Goal: Information Seeking & Learning: Find specific fact

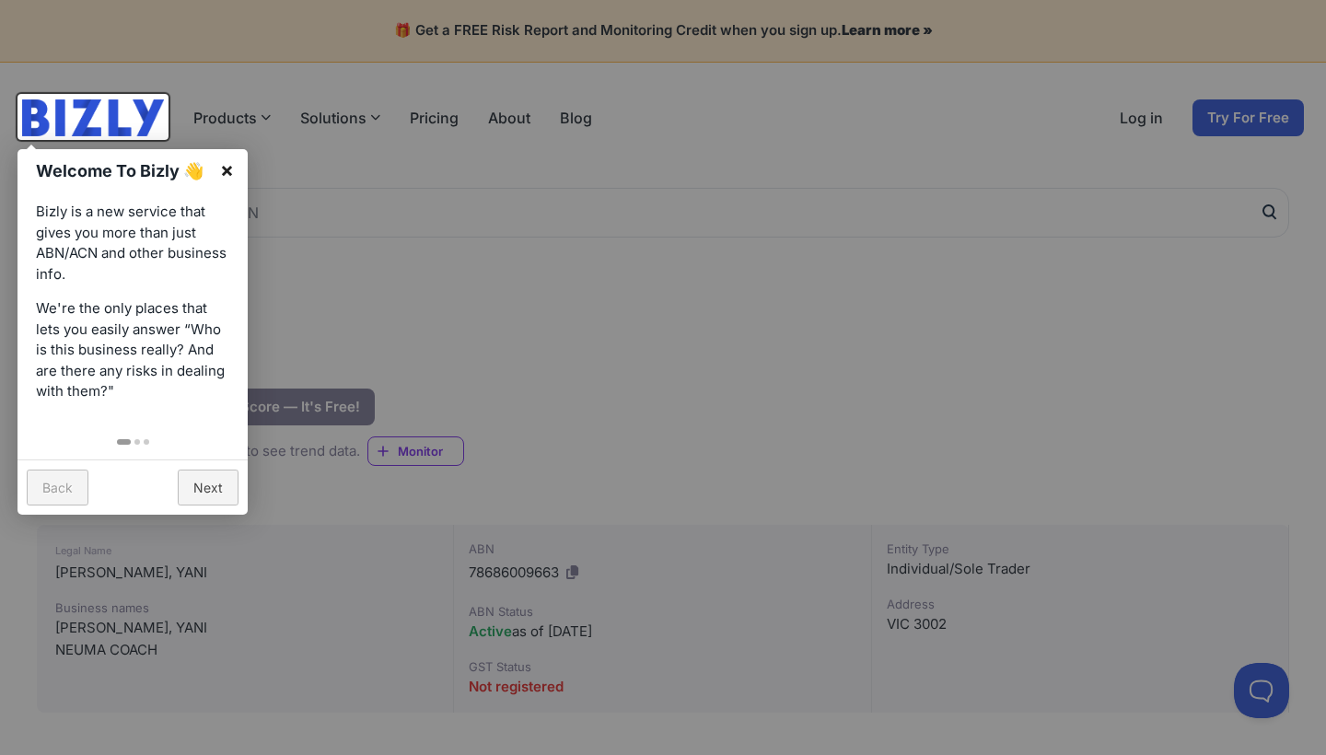
click at [225, 171] on link "×" at bounding box center [226, 169] width 41 height 41
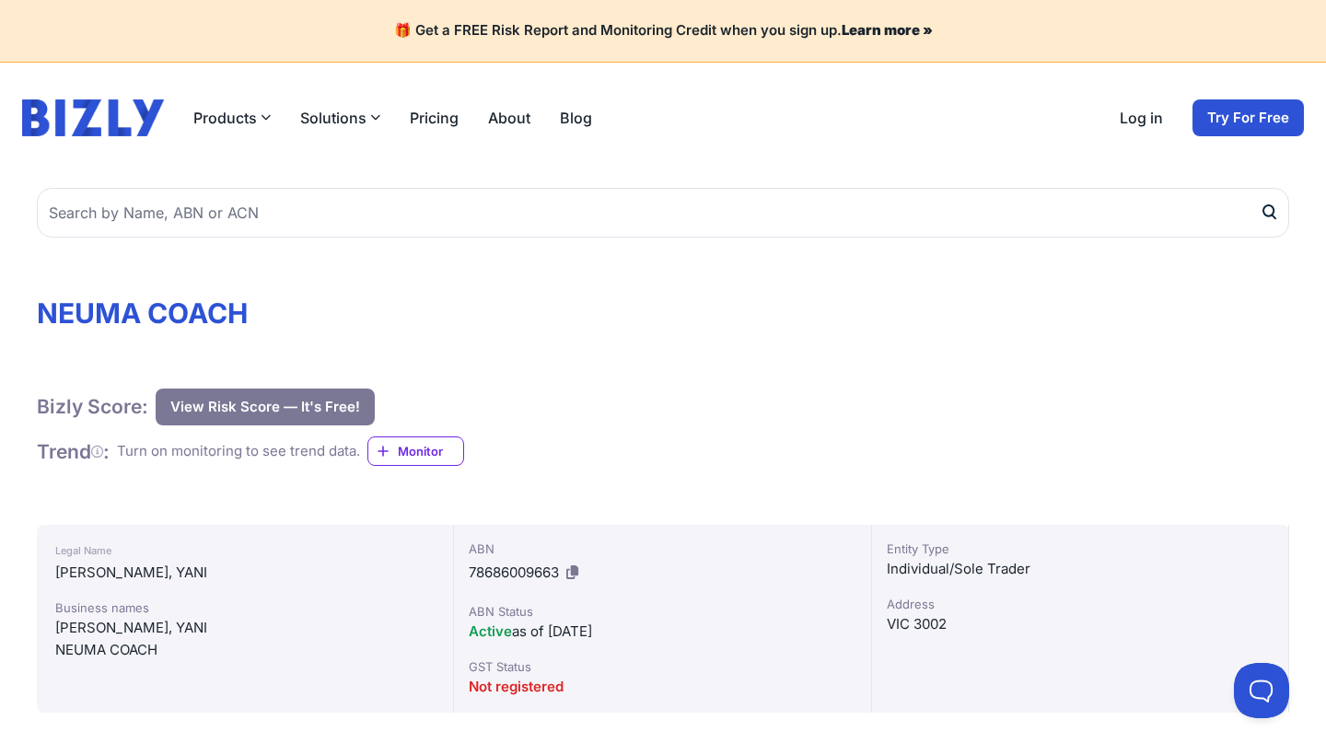
click at [226, 413] on button "View Risk Score — It's Free!" at bounding box center [265, 407] width 219 height 37
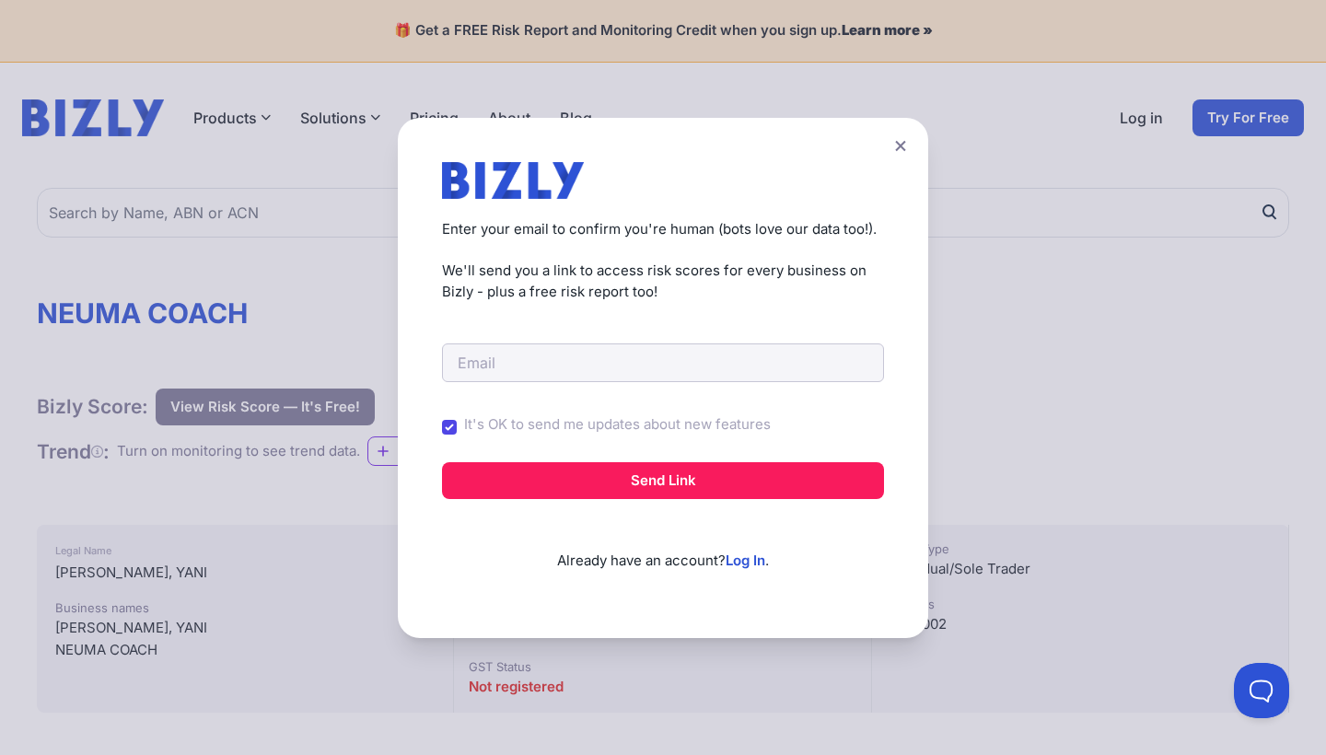
click at [890, 144] on button at bounding box center [901, 146] width 26 height 27
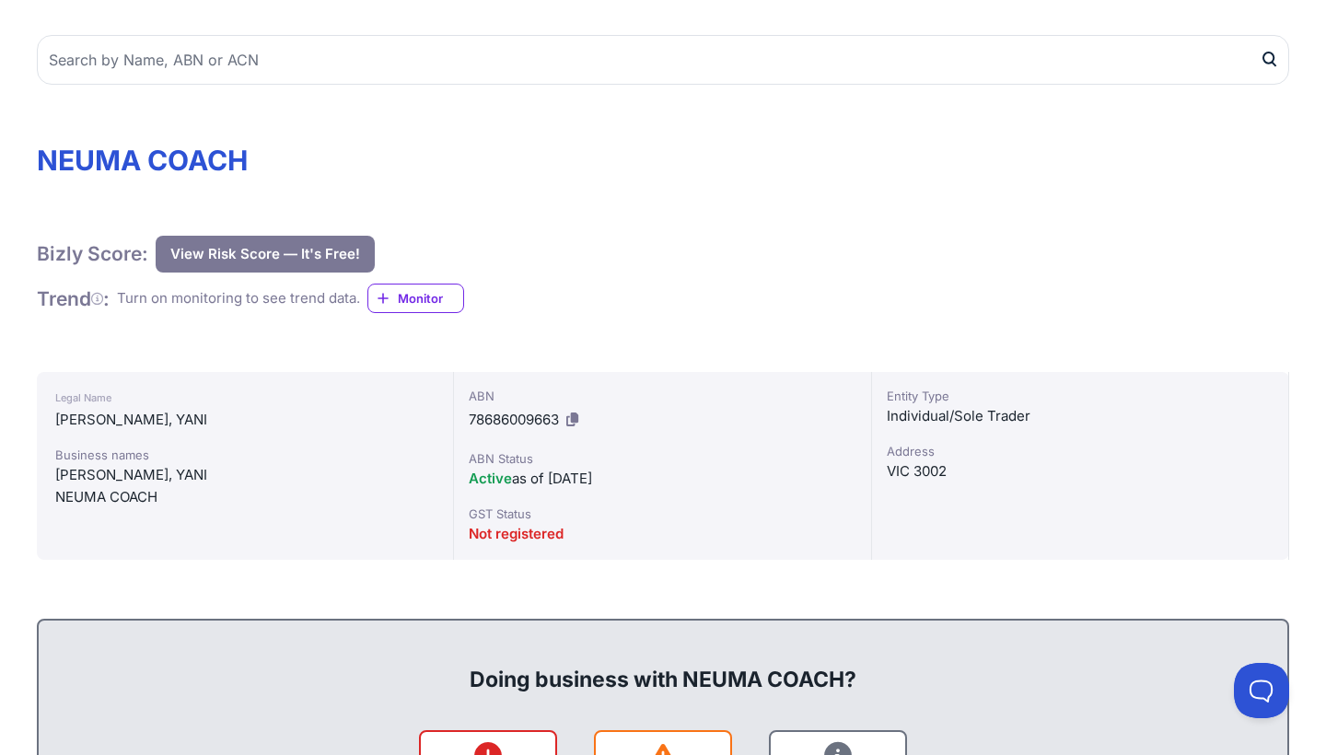
scroll to position [158, 0]
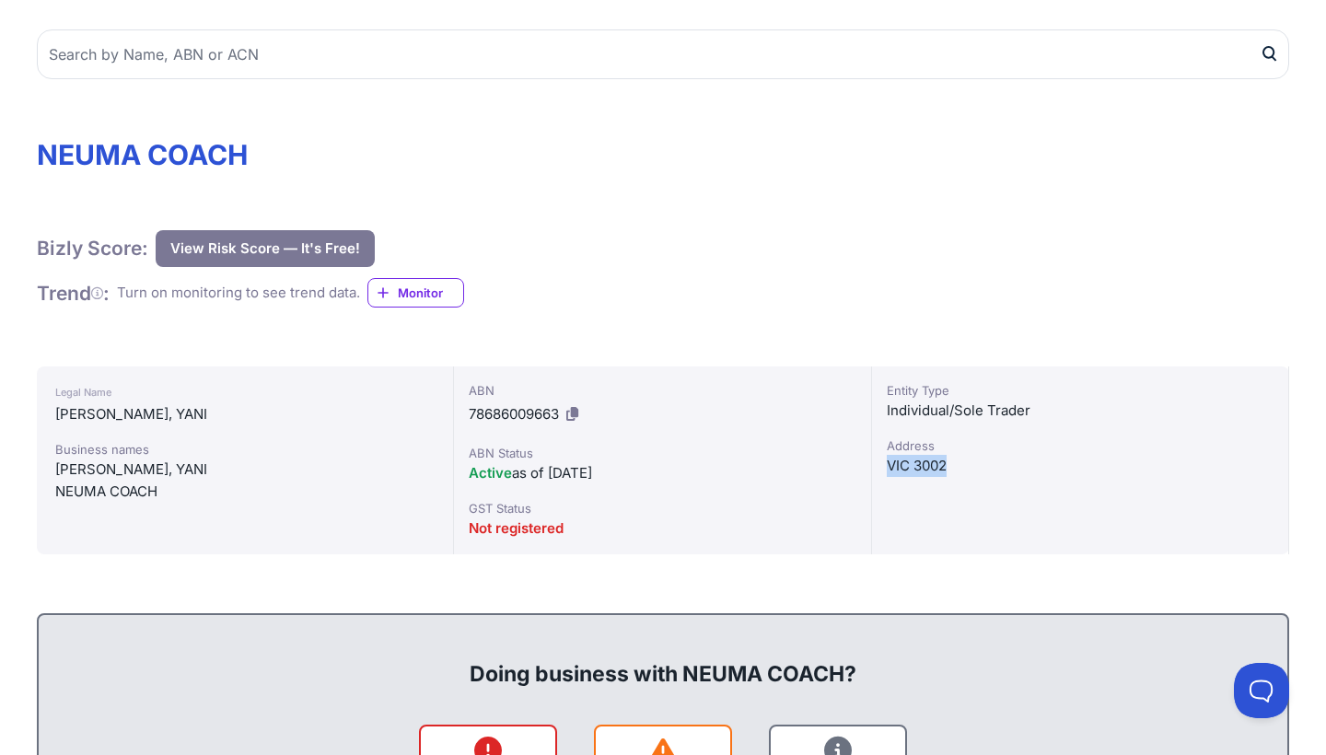
drag, startPoint x: 946, startPoint y: 467, endPoint x: 885, endPoint y: 467, distance: 60.8
click at [885, 467] on div "Entity Type Individual/Sole Trader Address VIC 3002" at bounding box center [1080, 461] width 417 height 188
copy div "VIC 3002"
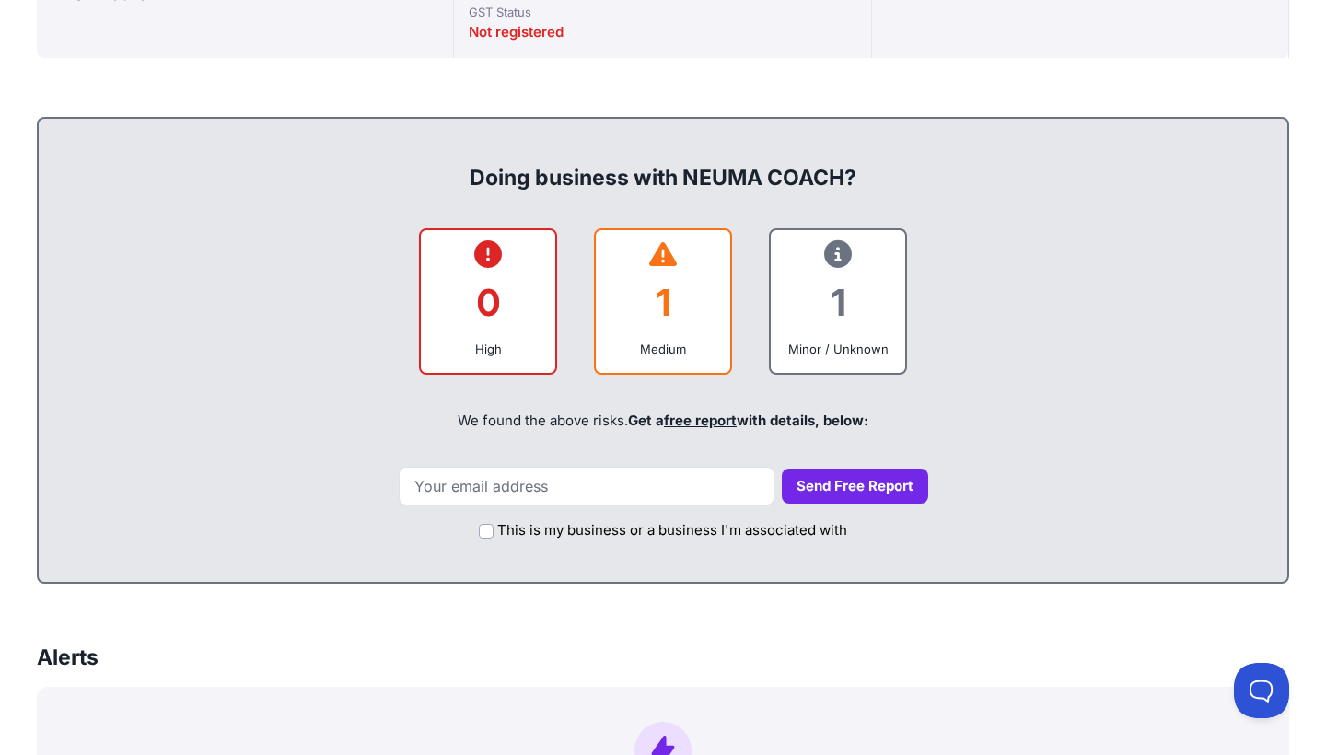
scroll to position [671, 0]
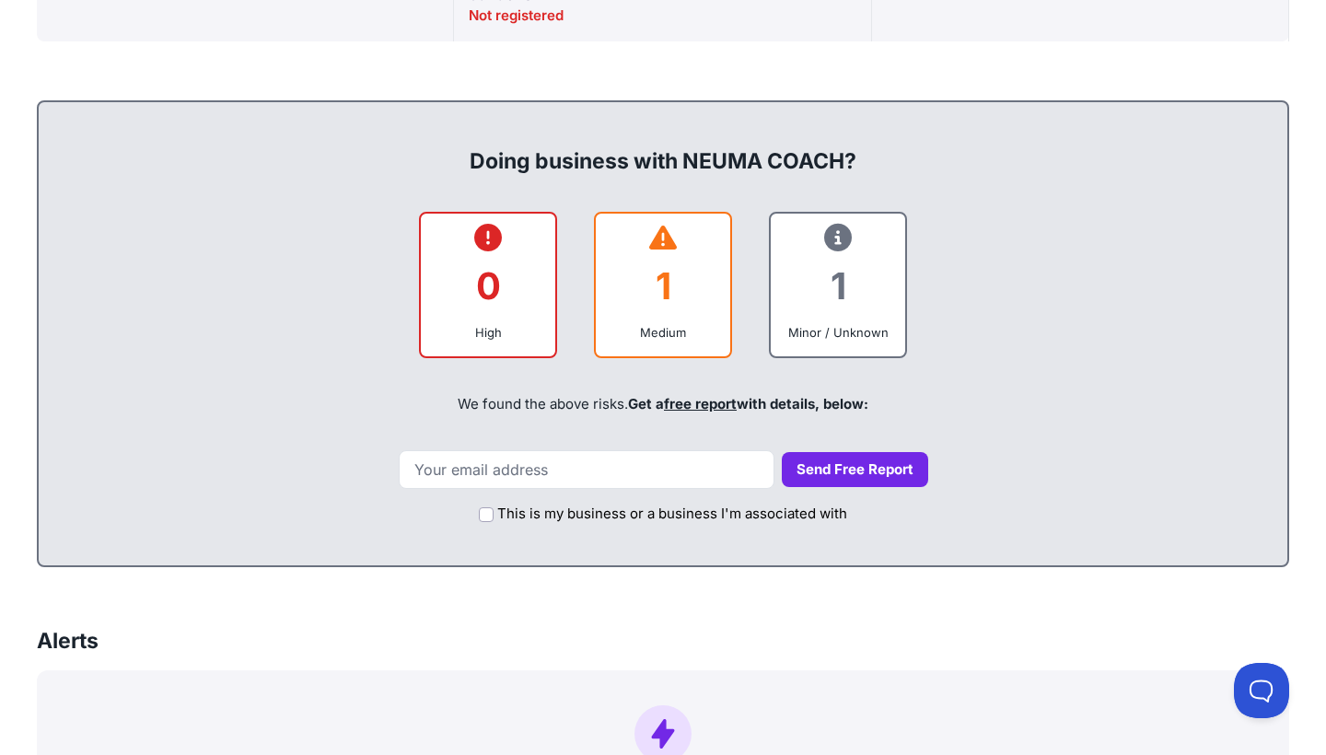
click at [671, 238] on icon at bounding box center [663, 238] width 28 height 1
click at [842, 239] on icon at bounding box center [838, 238] width 28 height 1
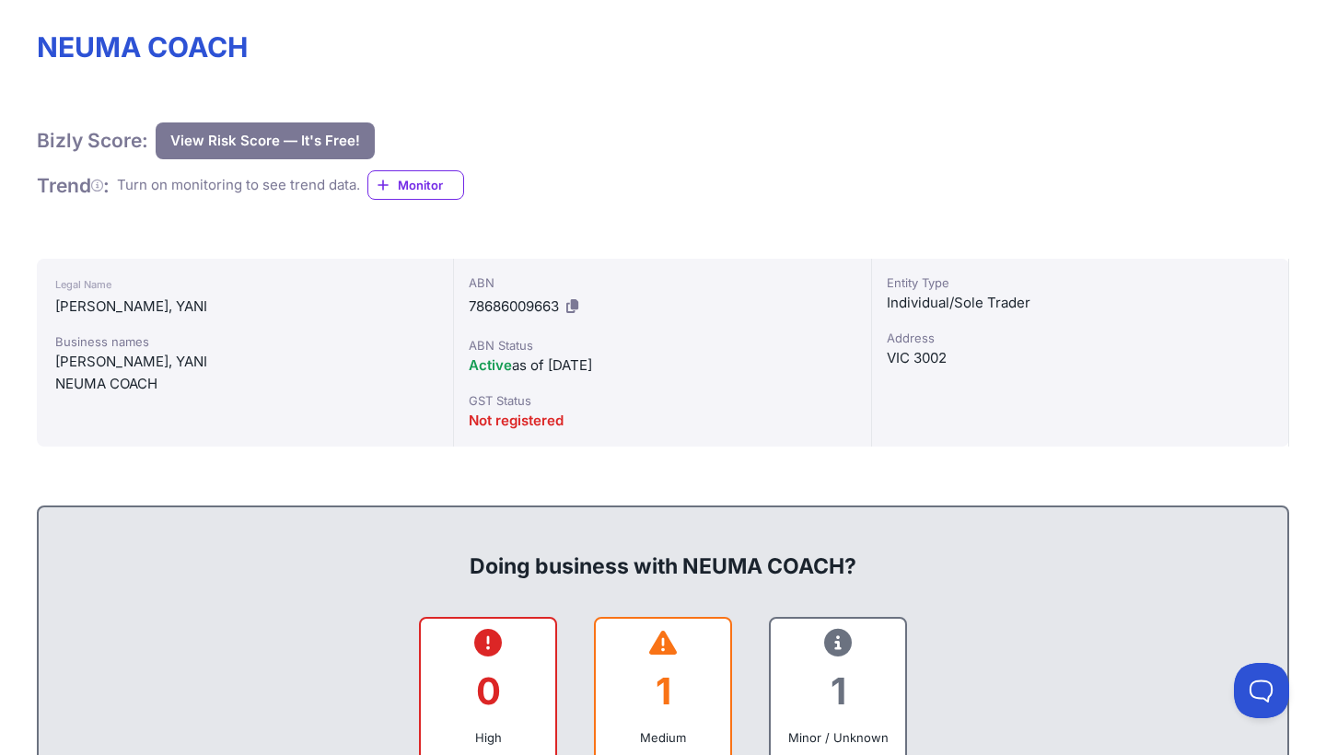
scroll to position [274, 0]
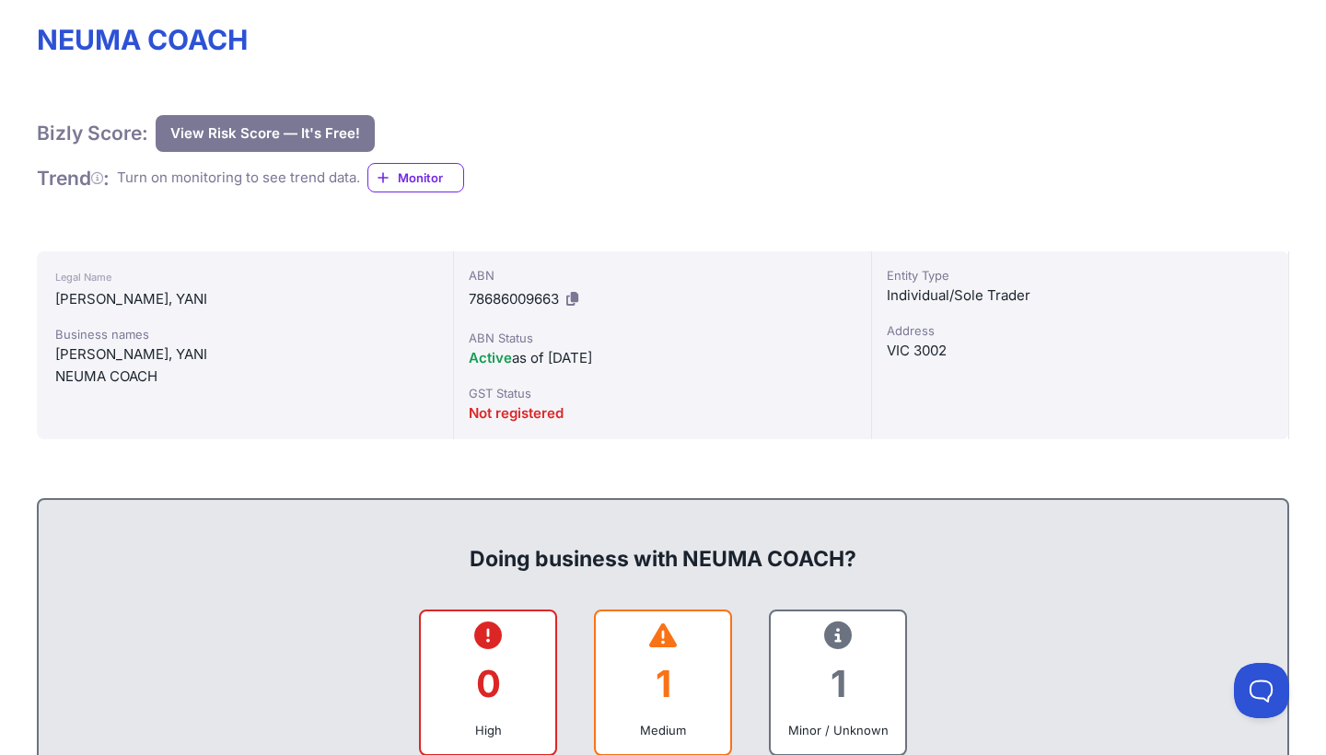
click at [571, 298] on icon at bounding box center [572, 299] width 12 height 14
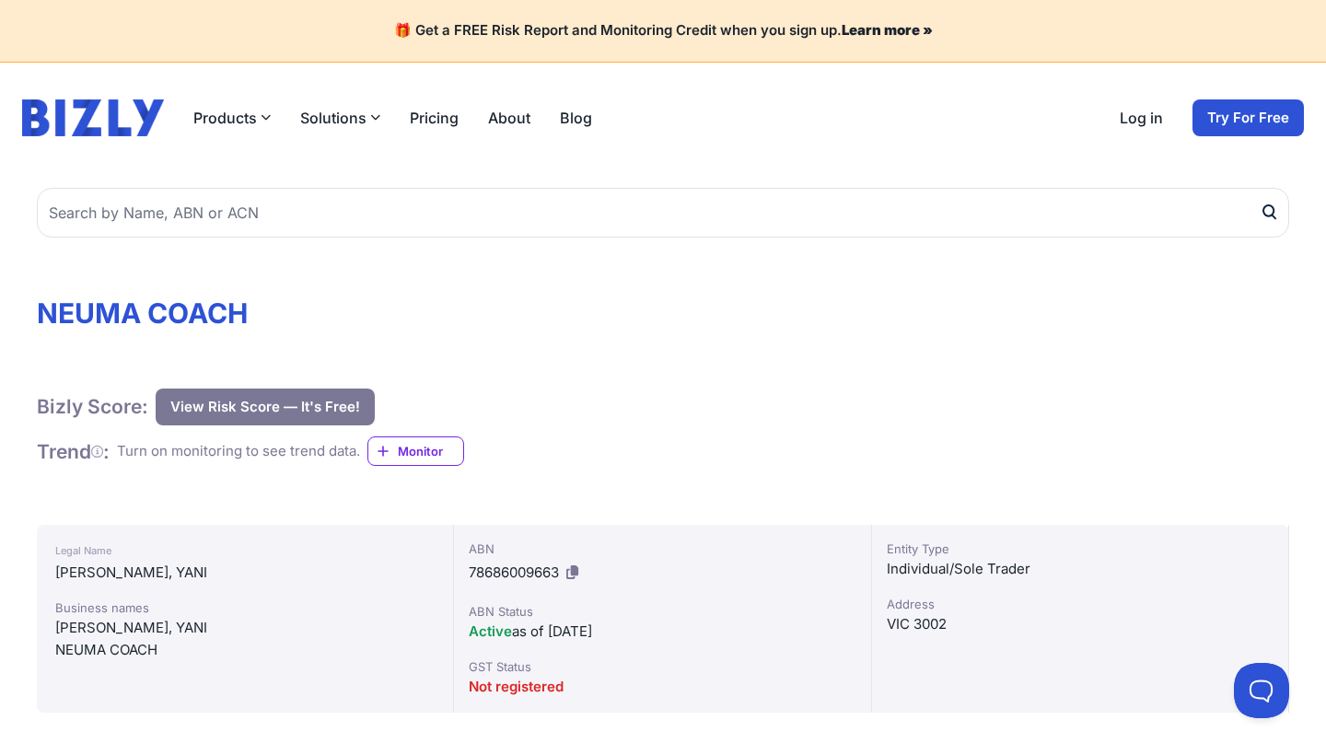
scroll to position [0, 0]
drag, startPoint x: 253, startPoint y: 312, endPoint x: 30, endPoint y: 299, distance: 223.3
copy h1 "NEUMA COACH"
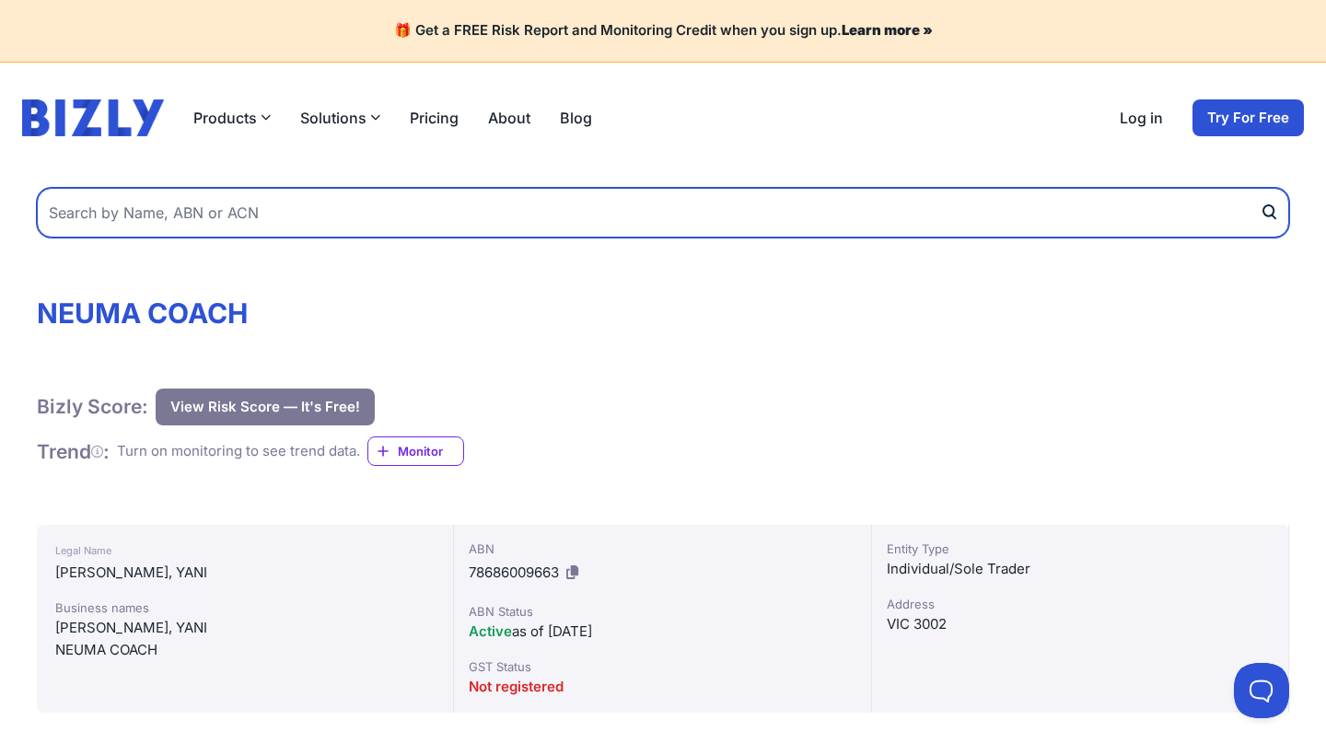
click at [184, 218] on input "text" at bounding box center [663, 213] width 1253 height 50
type input "Isabella zannettini"
click at [1275, 212] on button "submit" at bounding box center [1274, 213] width 29 height 50
click at [192, 205] on input "[PERSON_NAME]" at bounding box center [663, 213] width 1253 height 50
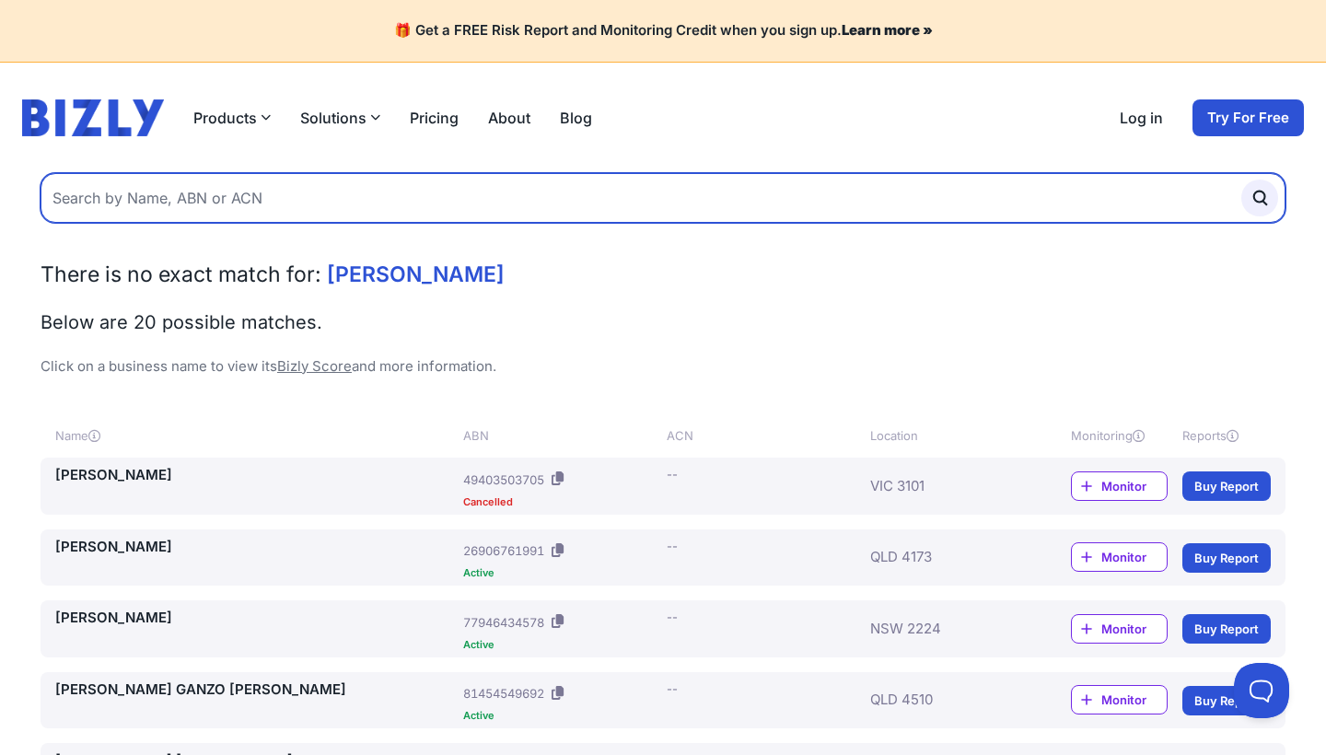
click at [271, 197] on input "text" at bounding box center [663, 198] width 1245 height 50
type input "[PERSON_NAME]"
click at [1260, 197] on button "submit" at bounding box center [1260, 198] width 37 height 37
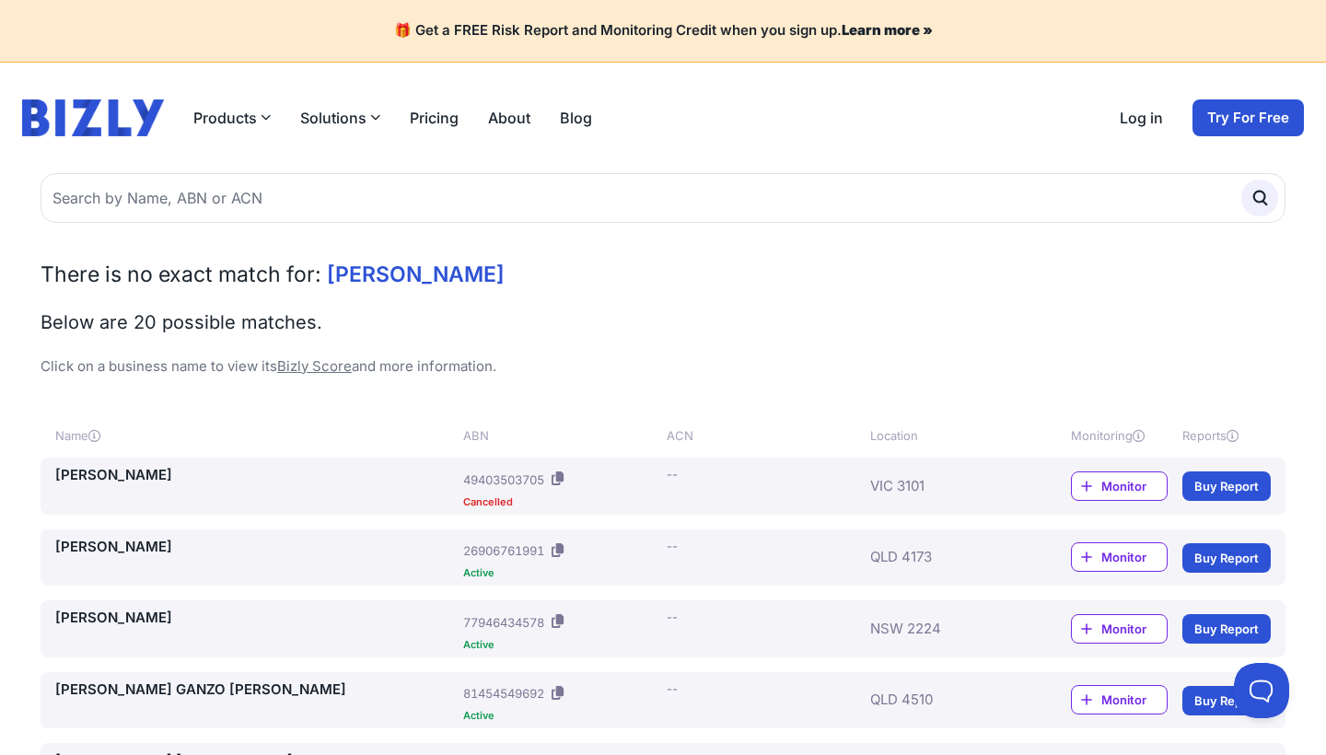
click at [466, 272] on span "[PERSON_NAME]" at bounding box center [416, 275] width 178 height 26
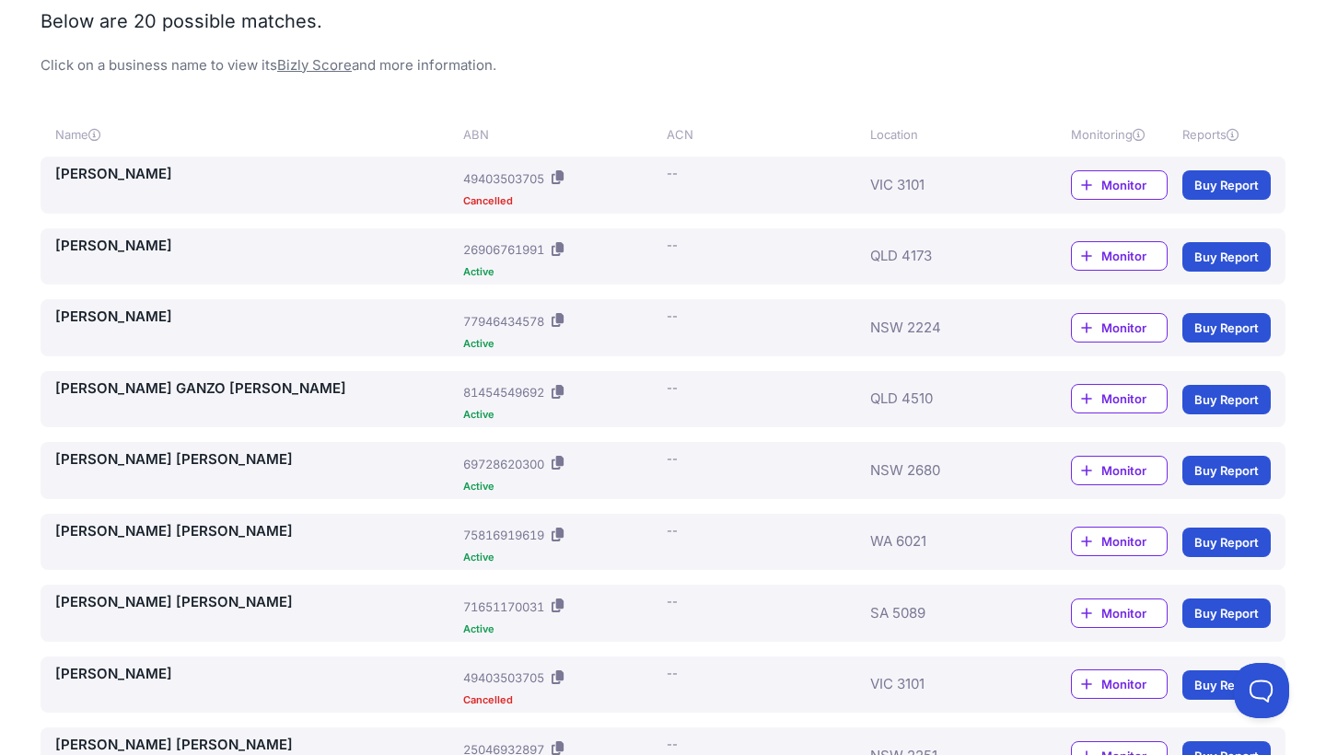
scroll to position [312, 0]
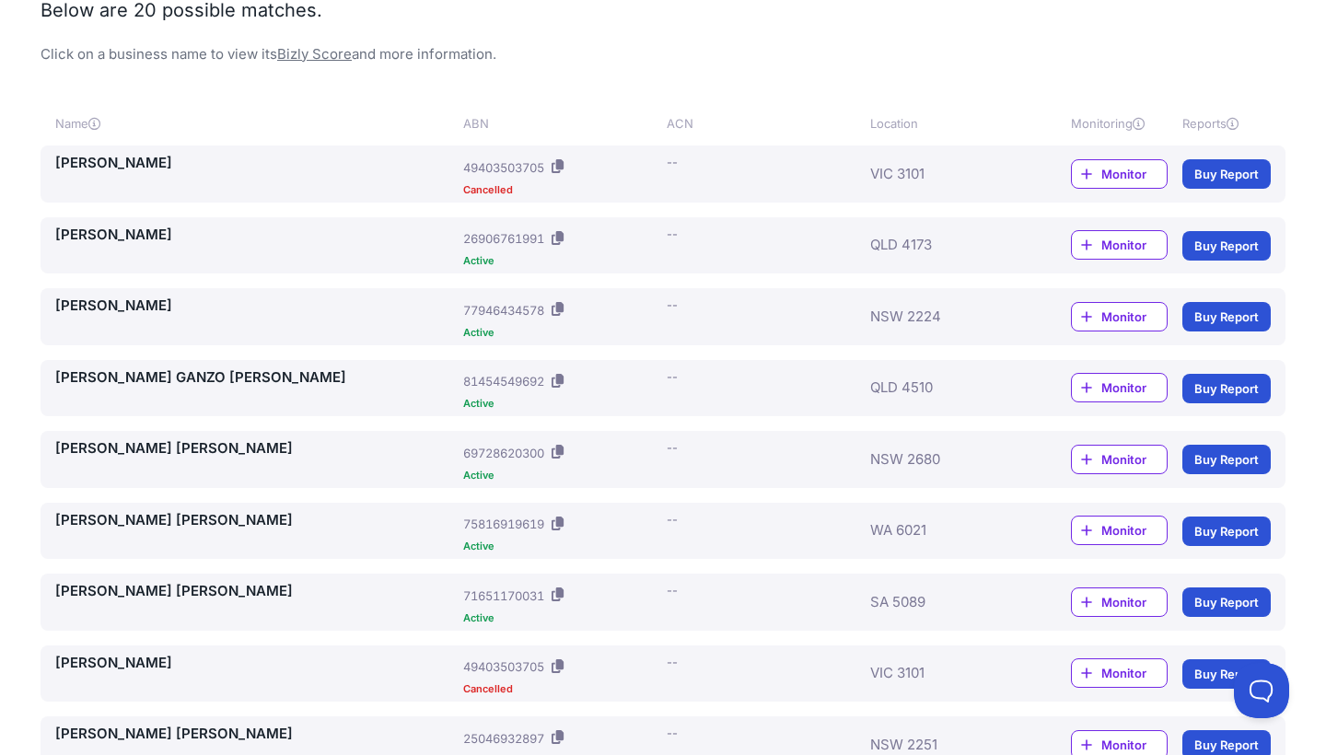
click at [204, 378] on link "[PERSON_NAME] GANZO [PERSON_NAME]" at bounding box center [255, 378] width 401 height 21
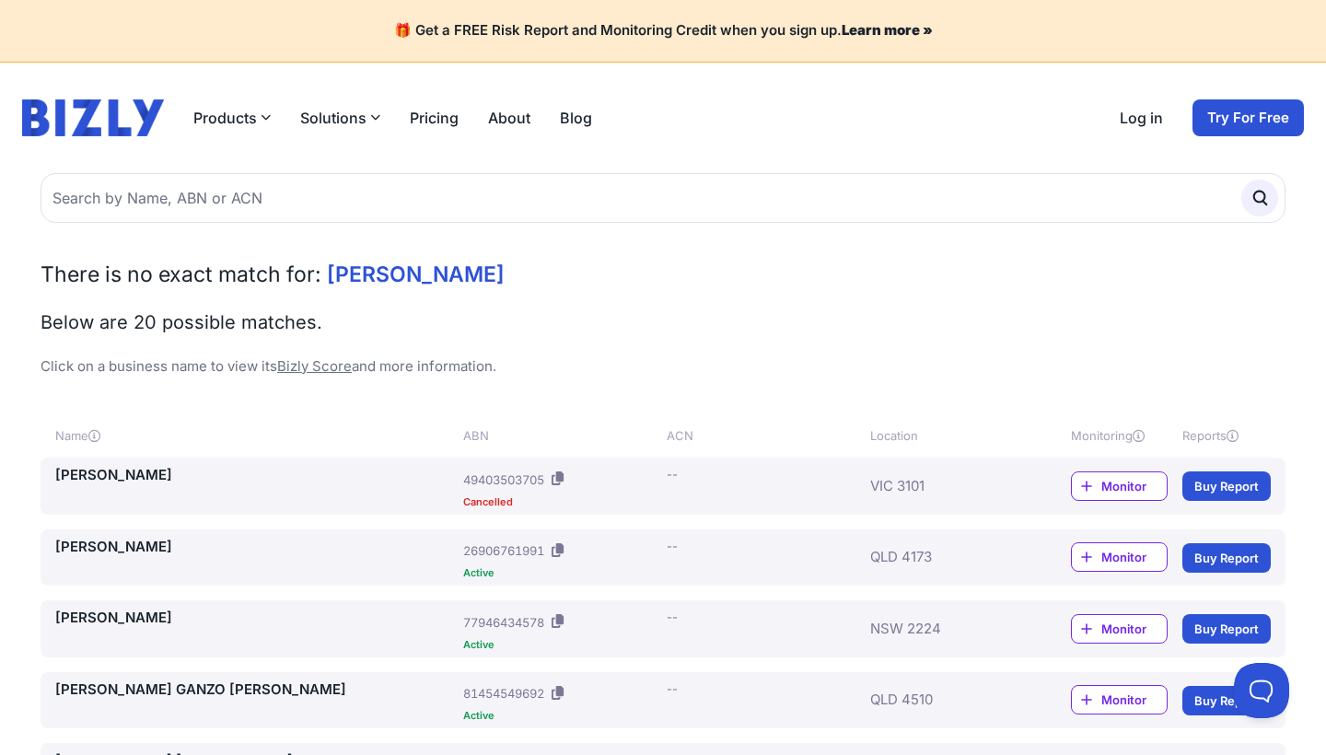
scroll to position [0, 0]
